Goal: Task Accomplishment & Management: Use online tool/utility

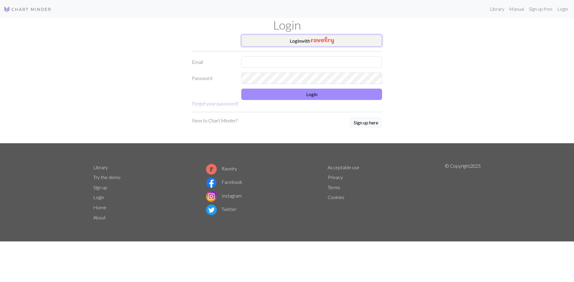
click at [309, 42] on button "Login with" at bounding box center [311, 41] width 141 height 12
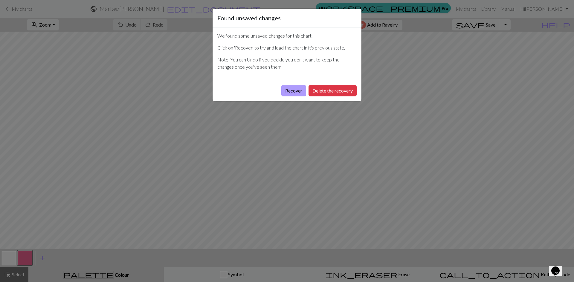
click at [292, 91] on button "Recover" at bounding box center [293, 90] width 25 height 11
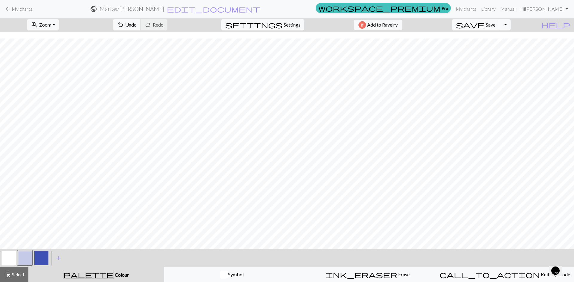
scroll to position [292, 0]
click at [164, 10] on h2 "Märtas / Märtas bakstycke" at bounding box center [132, 8] width 65 height 7
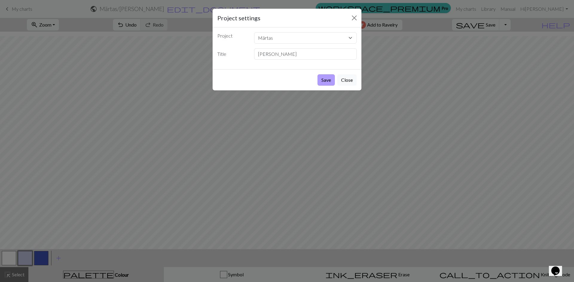
click at [331, 80] on button "Save" at bounding box center [325, 79] width 17 height 11
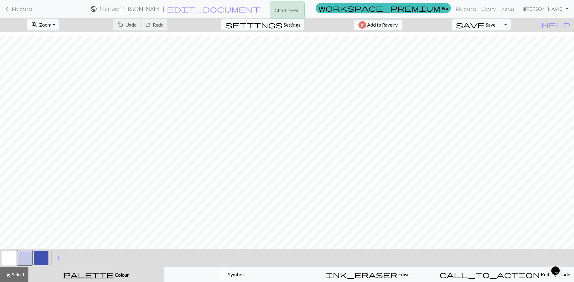
click at [11, 7] on div "Chart saved" at bounding box center [287, 12] width 574 height 24
click at [17, 11] on span "My charts" at bounding box center [22, 9] width 21 height 6
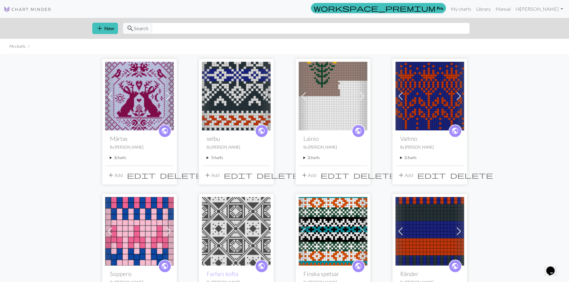
click at [117, 160] on summary "3 charts" at bounding box center [139, 158] width 59 height 6
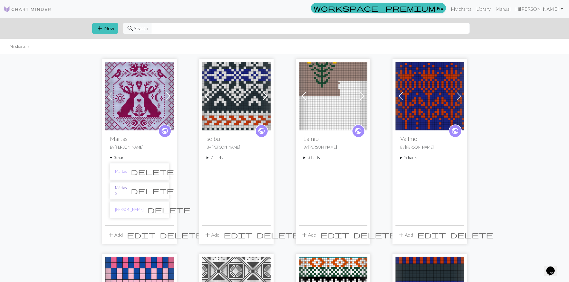
click at [120, 192] on link "Märtas 2" at bounding box center [121, 190] width 12 height 11
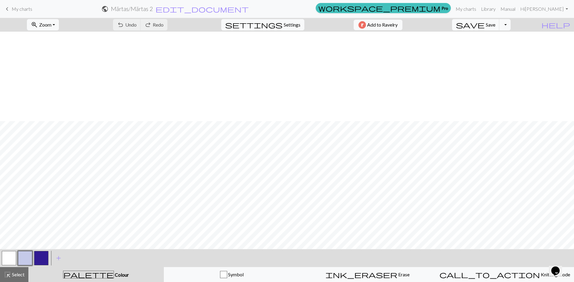
scroll to position [179, 0]
click at [59, 27] on button "zoom_in Zoom Zoom" at bounding box center [43, 24] width 32 height 11
click at [48, 38] on button "Fit all" at bounding box center [50, 38] width 47 height 10
click at [5, 9] on span "keyboard_arrow_left" at bounding box center [7, 9] width 7 height 8
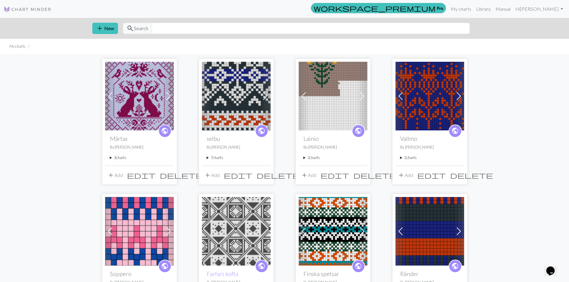
click at [118, 158] on summary "3 charts" at bounding box center [139, 158] width 59 height 6
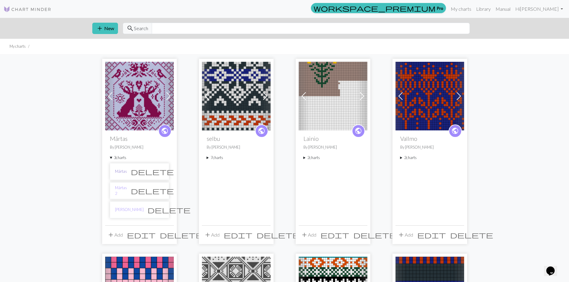
click at [121, 172] on link "Märtas" at bounding box center [121, 172] width 12 height 6
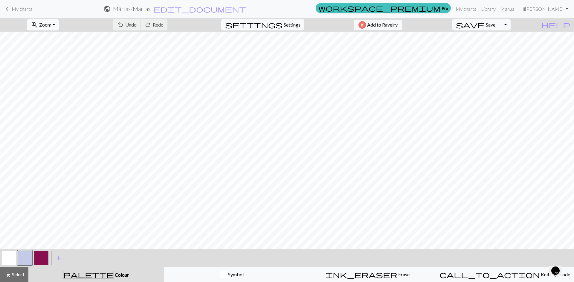
click at [59, 27] on button "zoom_in Zoom Zoom" at bounding box center [43, 24] width 32 height 11
click at [50, 39] on button "Fit all" at bounding box center [50, 38] width 47 height 10
drag, startPoint x: 40, startPoint y: 259, endPoint x: 42, endPoint y: 254, distance: 5.6
click at [41, 258] on button "button" at bounding box center [41, 258] width 14 height 14
click at [141, 22] on button "undo Undo Undo" at bounding box center [127, 24] width 28 height 11
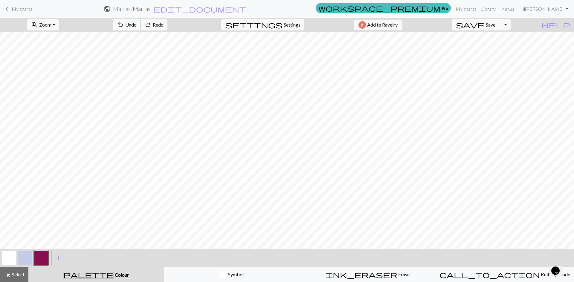
click at [141, 22] on button "undo Undo Undo" at bounding box center [127, 24] width 28 height 11
click at [23, 259] on button "button" at bounding box center [25, 258] width 14 height 14
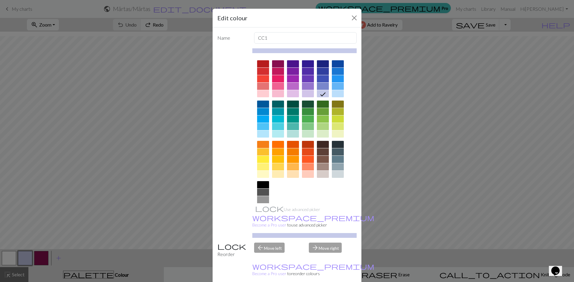
click at [324, 65] on div at bounding box center [323, 63] width 12 height 7
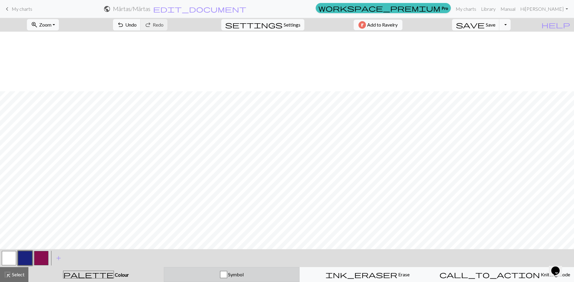
scroll to position [100, 0]
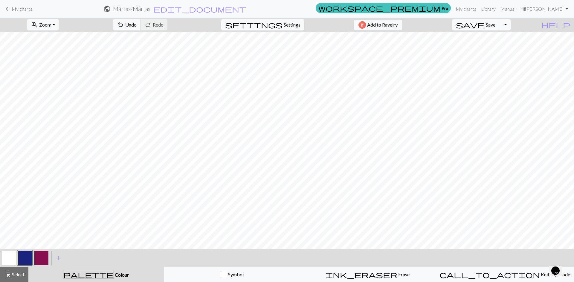
click at [42, 260] on button "button" at bounding box center [41, 258] width 14 height 14
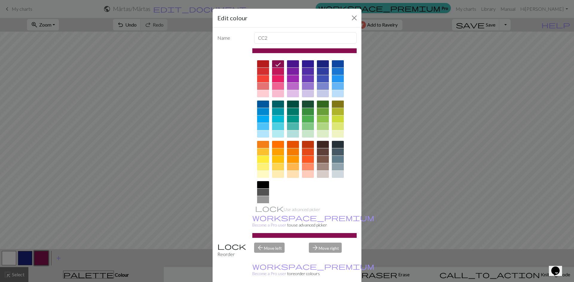
click at [274, 79] on div at bounding box center [278, 78] width 12 height 7
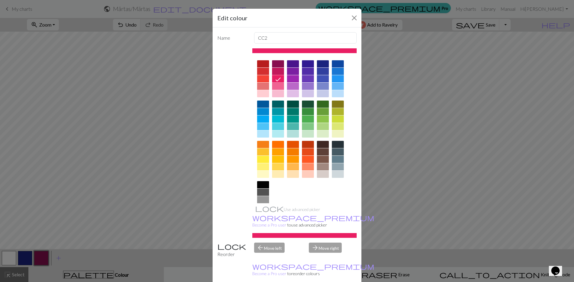
click at [274, 85] on div at bounding box center [278, 86] width 12 height 7
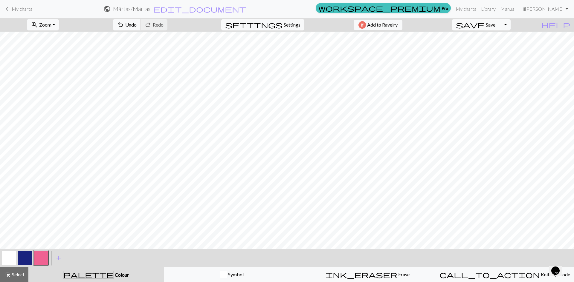
click at [39, 262] on button "button" at bounding box center [41, 258] width 14 height 14
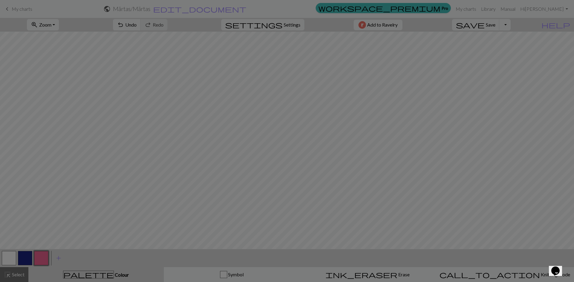
click at [39, 262] on div "Edit colour Name CC2 Use advanced picker workspace_premium Become a Pro user to…" at bounding box center [287, 141] width 574 height 282
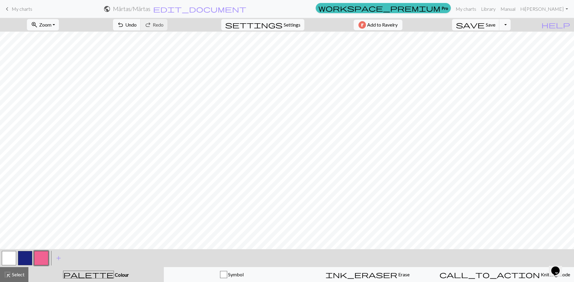
click at [39, 262] on button "button" at bounding box center [41, 258] width 14 height 14
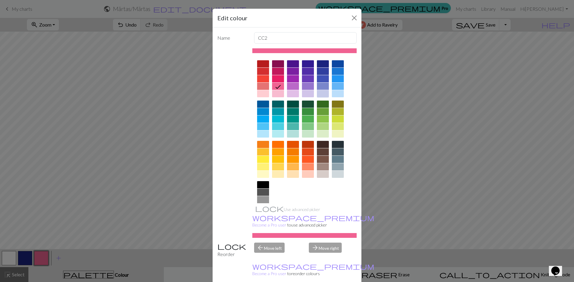
click at [317, 92] on div at bounding box center [323, 93] width 12 height 7
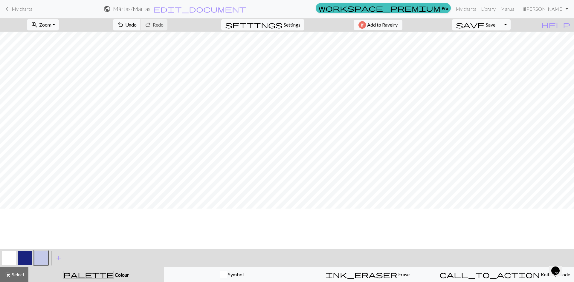
scroll to position [0, 0]
click at [150, 9] on h2 "Märtas / Märtas" at bounding box center [131, 8] width 37 height 7
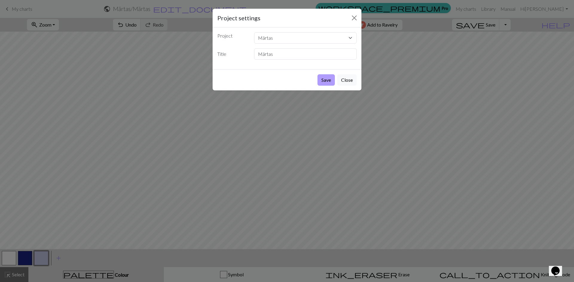
click at [333, 80] on button "Save" at bounding box center [325, 79] width 17 height 11
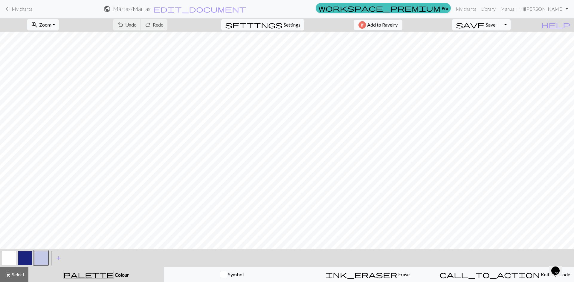
click at [23, 8] on div "Chart saved" at bounding box center [287, 12] width 574 height 24
click at [15, 10] on span "My charts" at bounding box center [22, 9] width 21 height 6
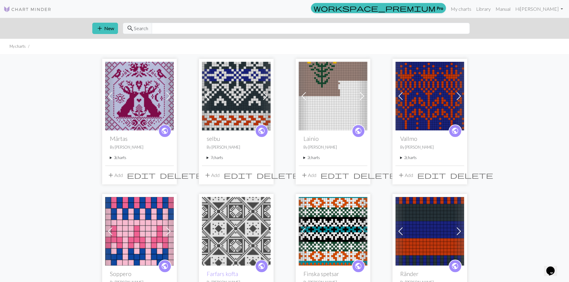
click at [115, 160] on summary "3 charts" at bounding box center [139, 158] width 59 height 6
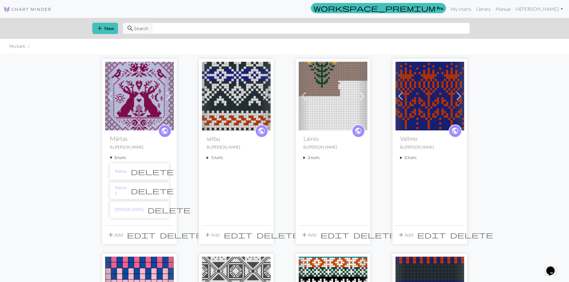
click at [122, 213] on li "Märtas bakstycke delete" at bounding box center [139, 210] width 59 height 17
click at [133, 210] on link "[PERSON_NAME]" at bounding box center [129, 210] width 29 height 6
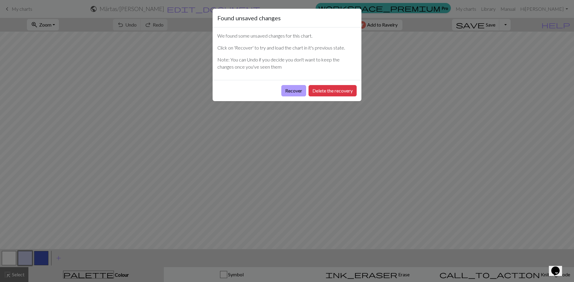
click at [293, 88] on button "Recover" at bounding box center [293, 90] width 25 height 11
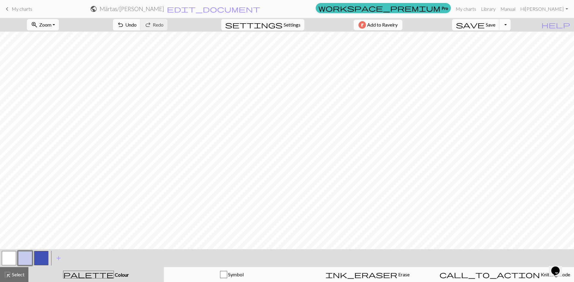
click at [39, 256] on button "button" at bounding box center [41, 258] width 14 height 14
click at [137, 25] on span "Undo" at bounding box center [130, 25] width 11 height 6
click at [124, 25] on span "undo" at bounding box center [120, 25] width 7 height 8
click at [141, 20] on button "undo Undo Undo" at bounding box center [127, 24] width 28 height 11
click at [137, 25] on span "Undo" at bounding box center [130, 25] width 11 height 6
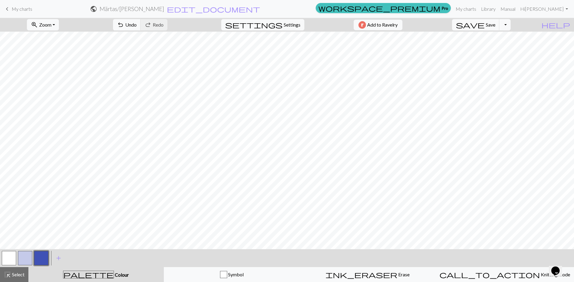
click at [25, 256] on button "button" at bounding box center [25, 258] width 14 height 14
drag, startPoint x: 47, startPoint y: 257, endPoint x: 52, endPoint y: 245, distance: 12.6
click at [47, 254] on button "button" at bounding box center [41, 258] width 14 height 14
drag, startPoint x: 24, startPoint y: 253, endPoint x: 29, endPoint y: 248, distance: 7.2
click at [27, 250] on div "< >" at bounding box center [25, 259] width 48 height 18
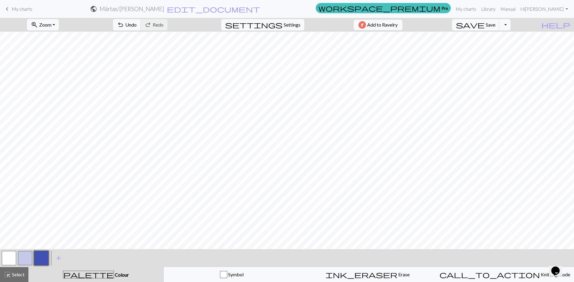
click at [30, 259] on button "button" at bounding box center [25, 258] width 14 height 14
click at [28, 259] on button "button" at bounding box center [25, 258] width 14 height 14
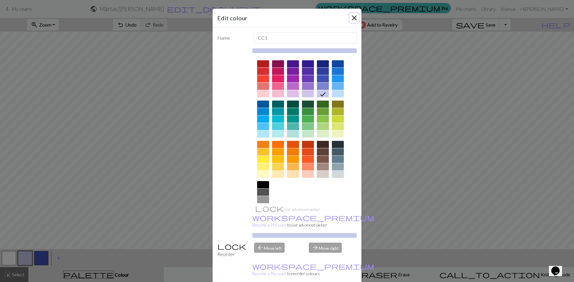
click at [351, 17] on button "Close" at bounding box center [354, 18] width 10 height 10
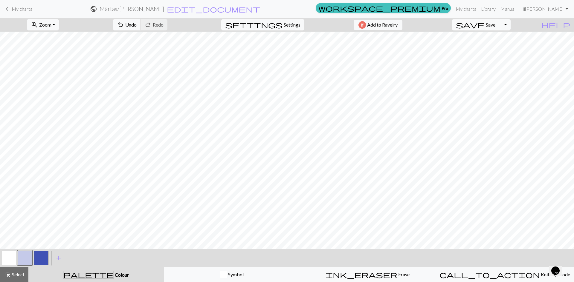
click at [37, 259] on button "button" at bounding box center [41, 258] width 14 height 14
click at [22, 264] on button "button" at bounding box center [25, 258] width 14 height 14
drag, startPoint x: 42, startPoint y: 256, endPoint x: 50, endPoint y: 250, distance: 9.6
click at [43, 256] on button "button" at bounding box center [41, 258] width 14 height 14
drag, startPoint x: 25, startPoint y: 257, endPoint x: 28, endPoint y: 250, distance: 7.2
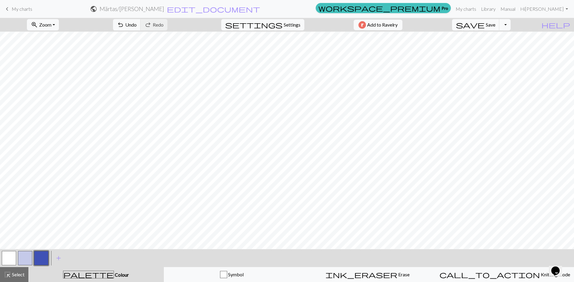
click at [26, 254] on button "button" at bounding box center [25, 258] width 14 height 14
click at [37, 259] on button "button" at bounding box center [41, 258] width 14 height 14
drag, startPoint x: 24, startPoint y: 256, endPoint x: 33, endPoint y: 250, distance: 11.1
click at [33, 250] on div at bounding box center [25, 258] width 48 height 16
click at [25, 256] on button "button" at bounding box center [25, 258] width 14 height 14
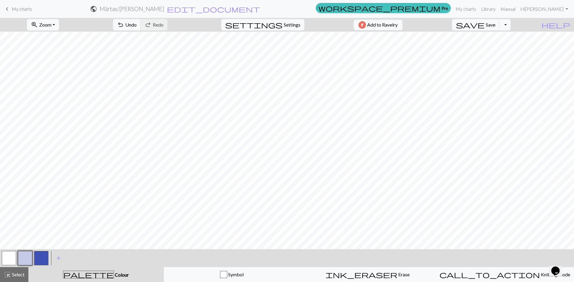
click at [35, 257] on button "button" at bounding box center [41, 258] width 14 height 14
drag, startPoint x: 27, startPoint y: 256, endPoint x: 33, endPoint y: 247, distance: 10.9
click at [33, 247] on div "zoom_in Zoom Zoom Fit all Fit width Fit height 50% 100% 150% 200% undo Undo Und…" at bounding box center [287, 150] width 574 height 265
click at [16, 273] on span "Select" at bounding box center [17, 275] width 13 height 6
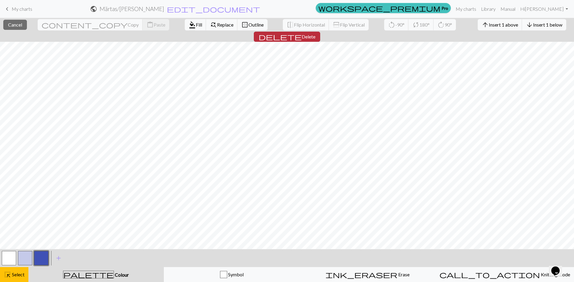
click at [302, 33] on span "delete" at bounding box center [280, 37] width 43 height 8
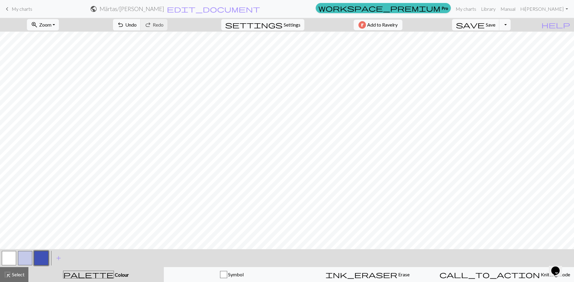
click at [44, 261] on button "button" at bounding box center [41, 258] width 14 height 14
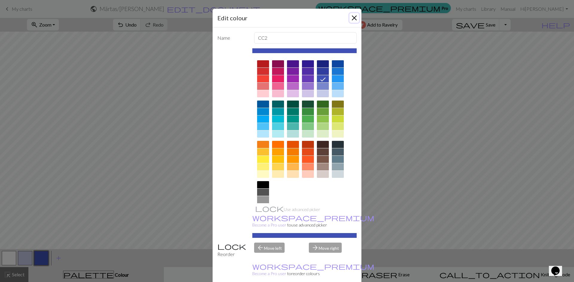
click at [355, 16] on button "Close" at bounding box center [354, 18] width 10 height 10
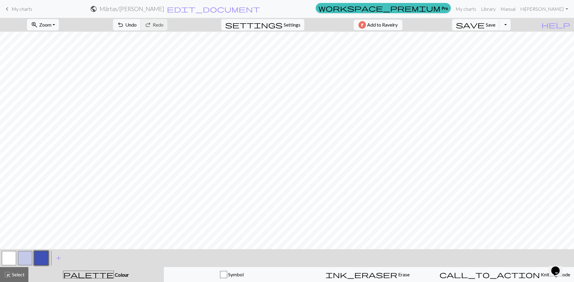
drag, startPoint x: 25, startPoint y: 261, endPoint x: 41, endPoint y: 250, distance: 19.8
click at [25, 260] on button "button" at bounding box center [25, 258] width 14 height 14
drag, startPoint x: 42, startPoint y: 255, endPoint x: 62, endPoint y: 246, distance: 22.5
click at [43, 254] on button "button" at bounding box center [41, 258] width 14 height 14
drag, startPoint x: 20, startPoint y: 260, endPoint x: 26, endPoint y: 252, distance: 9.8
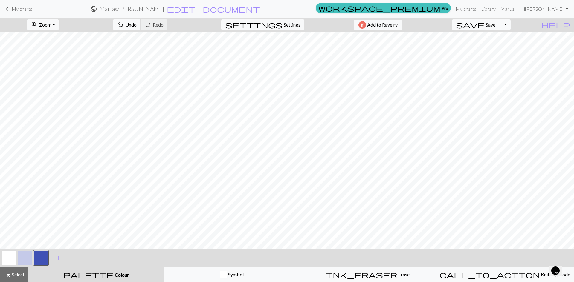
click at [23, 255] on button "button" at bounding box center [25, 258] width 14 height 14
drag, startPoint x: 40, startPoint y: 260, endPoint x: 56, endPoint y: 245, distance: 22.0
click at [42, 256] on button "button" at bounding box center [41, 258] width 14 height 14
click at [25, 259] on button "button" at bounding box center [25, 258] width 14 height 14
drag, startPoint x: 41, startPoint y: 260, endPoint x: 53, endPoint y: 247, distance: 18.0
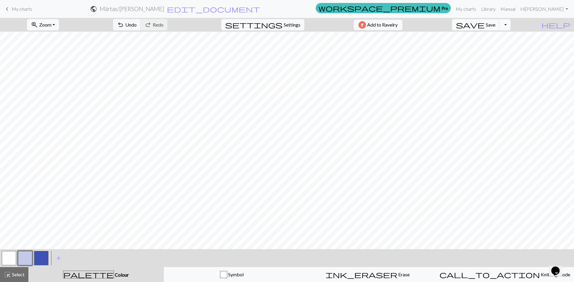
click at [41, 260] on button "button" at bounding box center [41, 258] width 14 height 14
drag, startPoint x: 25, startPoint y: 256, endPoint x: 34, endPoint y: 248, distance: 13.1
click at [25, 256] on button "button" at bounding box center [25, 258] width 14 height 14
